Goal: Information Seeking & Learning: Learn about a topic

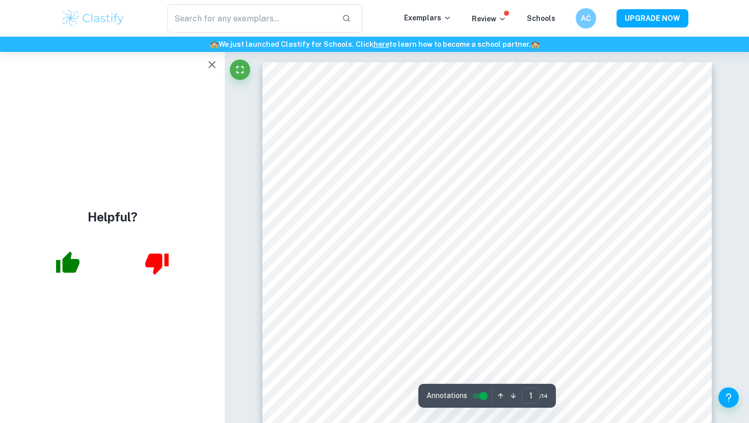
scroll to position [77, 0]
click at [210, 63] on icon "button" at bounding box center [212, 65] width 12 height 12
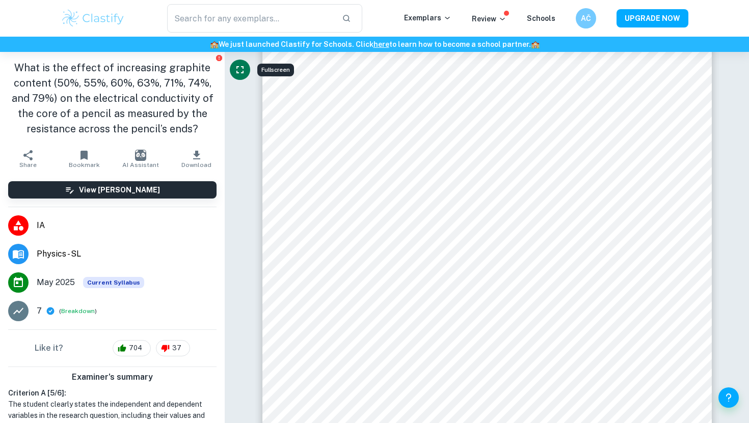
click at [244, 73] on icon "Fullscreen" at bounding box center [240, 70] width 12 height 12
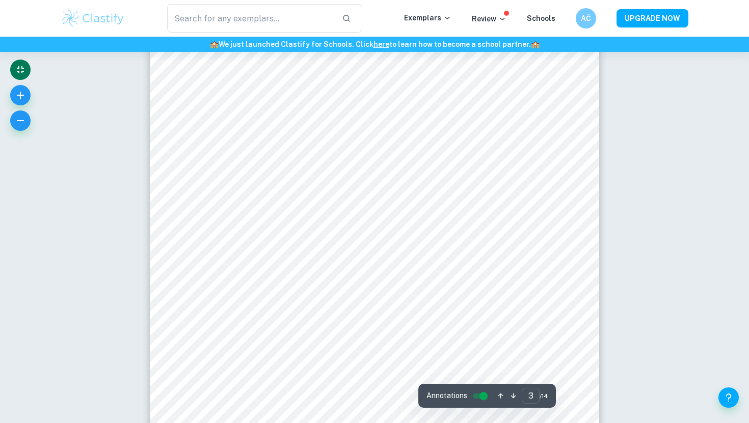
scroll to position [1674, 0]
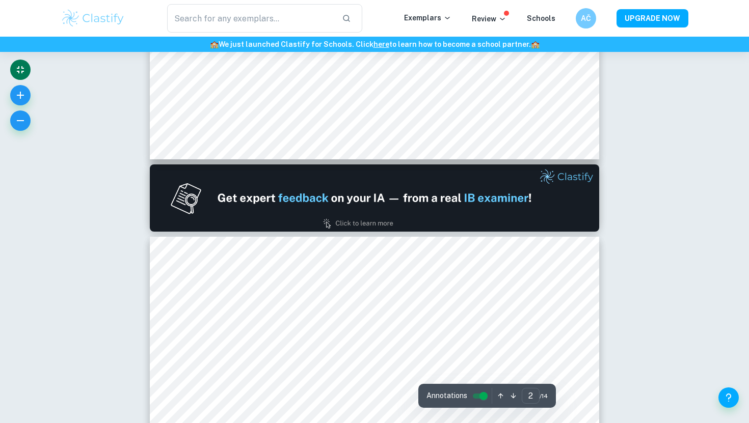
type input "1"
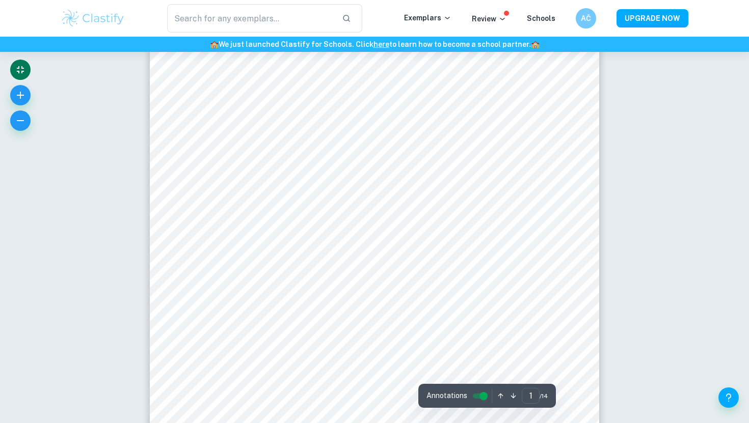
scroll to position [0, 0]
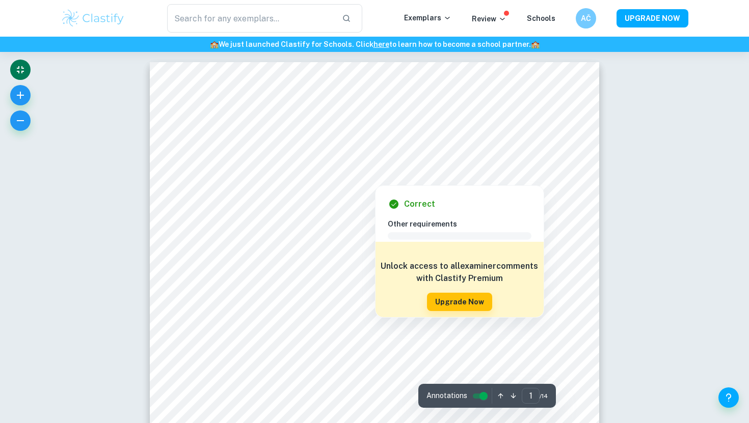
drag, startPoint x: 209, startPoint y: 121, endPoint x: 357, endPoint y: 141, distance: 149.2
click at [357, 141] on div at bounding box center [375, 131] width 334 height 26
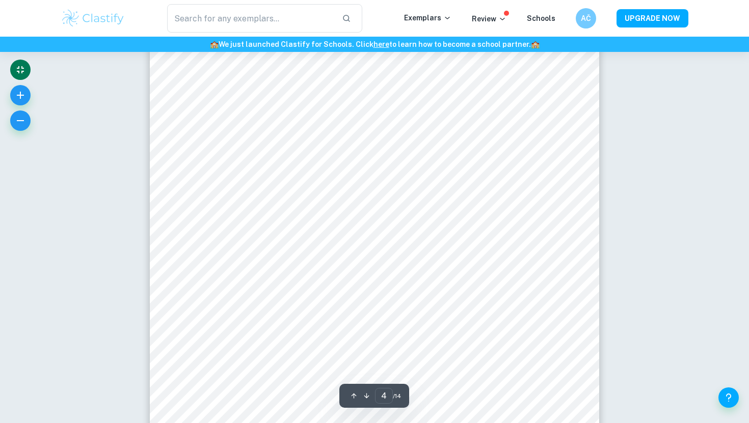
scroll to position [2179, 0]
drag, startPoint x: 215, startPoint y: 58, endPoint x: 396, endPoint y: 7, distance: 187.8
type input "4"
